Goal: Information Seeking & Learning: Understand process/instructions

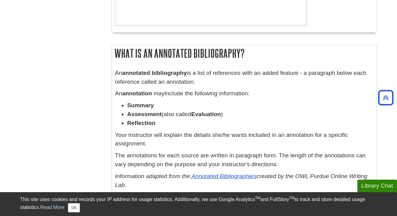
scroll to position [363, 0]
click at [200, 68] on p "An annotated bibliography is a list of references with an added feature - a par…" at bounding box center [244, 77] width 259 height 18
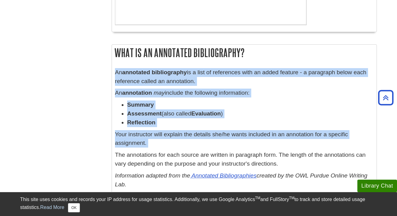
drag, startPoint x: 200, startPoint y: 68, endPoint x: 185, endPoint y: 129, distance: 63.2
click at [185, 129] on div "An annotated bibliography is a list of references with an added feature - a par…" at bounding box center [244, 130] width 259 height 124
click at [185, 130] on p "Your instructor will explain the details she/he wants included in an annotation…" at bounding box center [244, 139] width 259 height 18
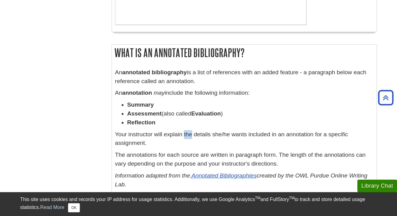
click at [185, 130] on p "Your instructor will explain the details she/he wants included in an annotation…" at bounding box center [244, 139] width 259 height 18
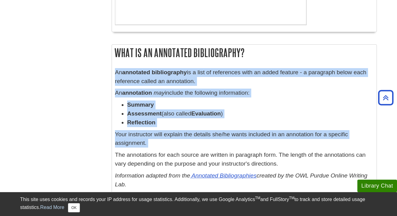
drag, startPoint x: 185, startPoint y: 129, endPoint x: 187, endPoint y: 82, distance: 47.7
click at [187, 82] on div "An annotated bibliography is a list of references with an added feature - a par…" at bounding box center [244, 130] width 259 height 124
click at [187, 82] on p "An annotated bibliography is a list of references with an added feature - a par…" at bounding box center [244, 77] width 259 height 18
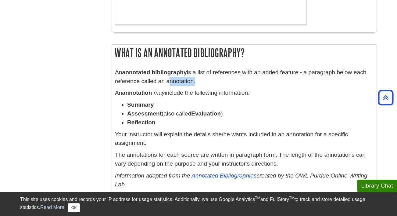
click at [187, 82] on p "An annotated bibliography is a list of references with an added feature - a par…" at bounding box center [244, 77] width 259 height 18
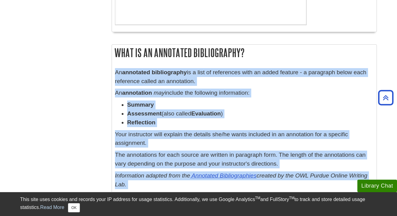
drag, startPoint x: 187, startPoint y: 82, endPoint x: 165, endPoint y: 166, distance: 87.2
click at [165, 166] on div "An annotated bibliography is a list of references with an added feature - a par…" at bounding box center [244, 130] width 259 height 124
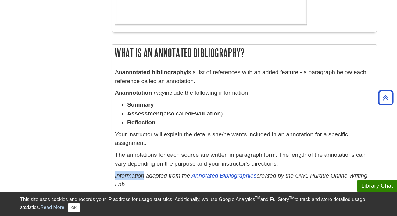
click at [165, 166] on div "An annotated bibliography is a list of references with an added feature - a par…" at bounding box center [244, 130] width 259 height 124
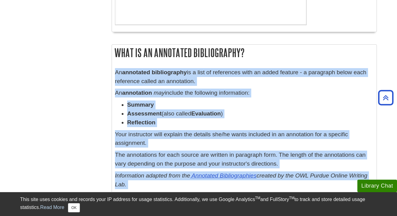
drag, startPoint x: 165, startPoint y: 166, endPoint x: 172, endPoint y: 67, distance: 98.9
click at [172, 67] on div "An annotated bibliography is a list of references with an added feature - a par…" at bounding box center [244, 130] width 265 height 130
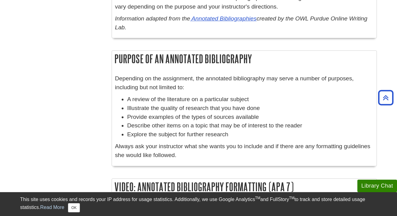
scroll to position [521, 0]
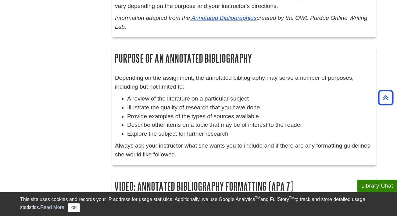
click at [165, 88] on div "Depending on the assignment, the annotated bibliography may serve a number of p…" at bounding box center [244, 118] width 259 height 88
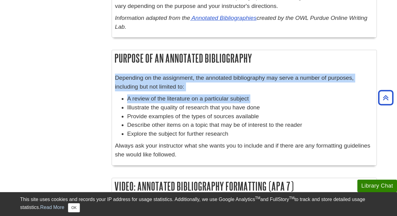
drag, startPoint x: 165, startPoint y: 88, endPoint x: 165, endPoint y: 77, distance: 10.7
click at [165, 77] on div "Depending on the assignment, the annotated bibliography may serve a number of p…" at bounding box center [244, 118] width 259 height 88
click at [165, 77] on p "Depending on the assignment, the annotated bibliography may serve a number of p…" at bounding box center [244, 83] width 259 height 18
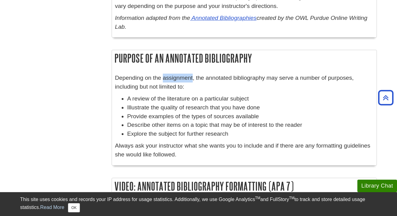
click at [165, 77] on p "Depending on the assignment, the annotated bibliography may serve a number of p…" at bounding box center [244, 83] width 259 height 18
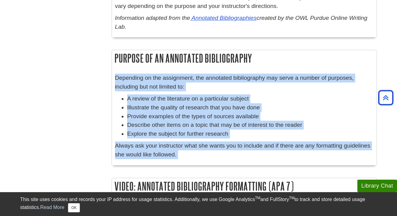
drag, startPoint x: 165, startPoint y: 77, endPoint x: 155, endPoint y: 148, distance: 71.5
click at [155, 148] on div "Depending on the assignment, the annotated bibliography may serve a number of p…" at bounding box center [244, 118] width 259 height 88
click at [155, 149] on p "Always ask your instructor what she wants you to include and if there are any f…" at bounding box center [244, 150] width 259 height 18
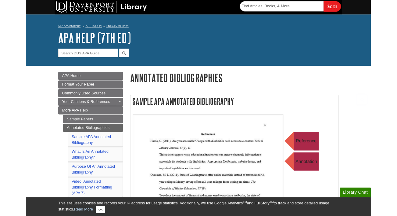
scroll to position [685, 0]
